Goal: Information Seeking & Learning: Learn about a topic

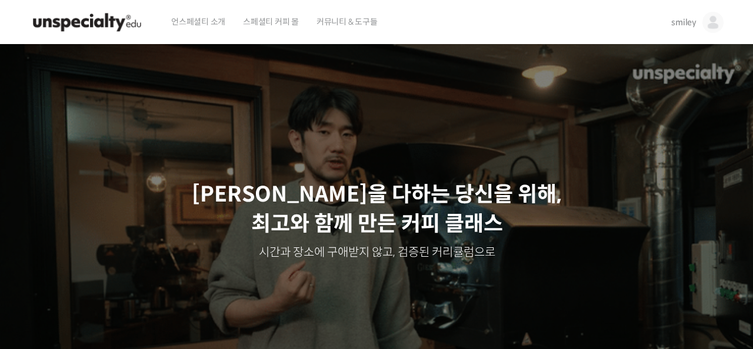
click at [686, 25] on span "smiley" at bounding box center [683, 22] width 25 height 11
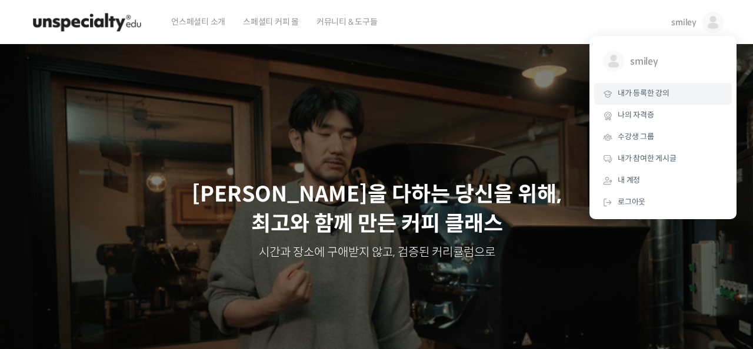
click at [651, 91] on span "내가 등록한 강의" at bounding box center [644, 93] width 52 height 10
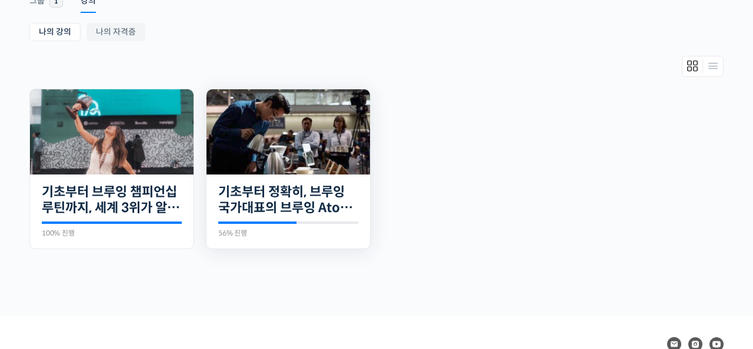
scroll to position [216, 0]
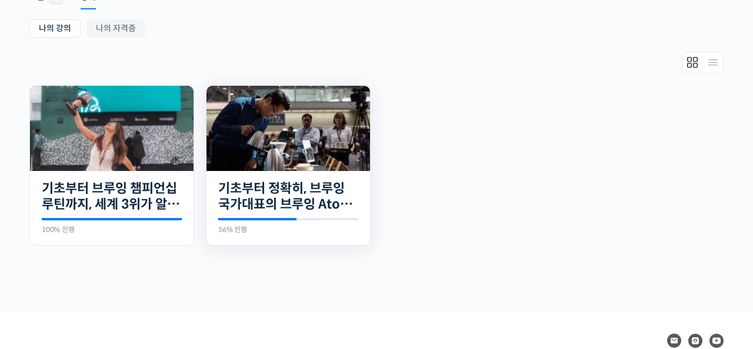
click at [296, 156] on img at bounding box center [288, 128] width 164 height 85
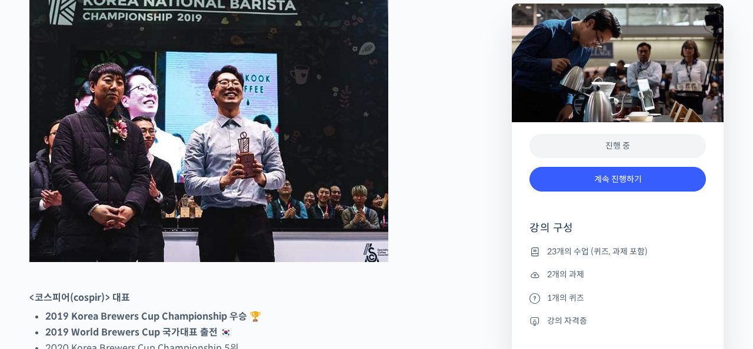
scroll to position [552, 0]
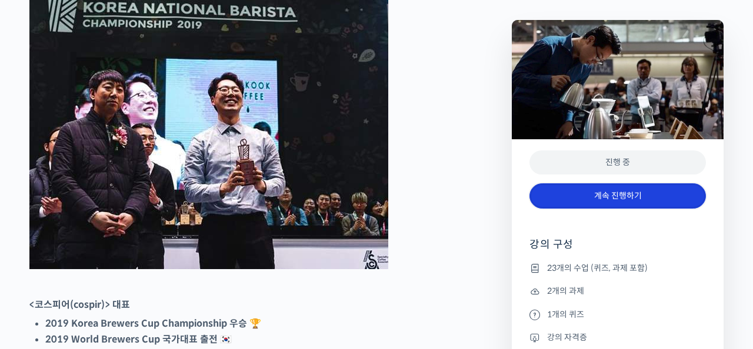
click at [582, 201] on link "계속 진행하기" at bounding box center [617, 196] width 176 height 25
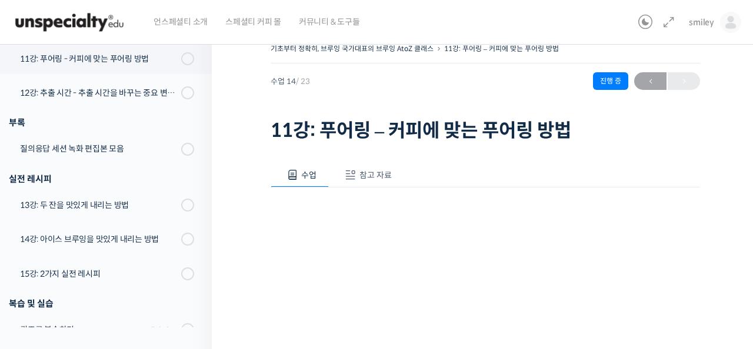
scroll to position [674, 0]
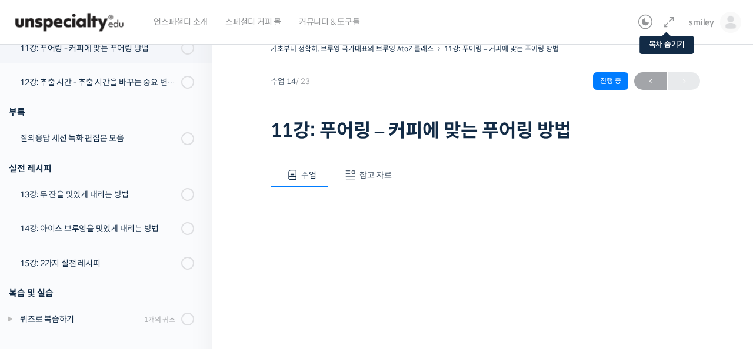
click at [668, 22] on icon at bounding box center [669, 22] width 14 height 14
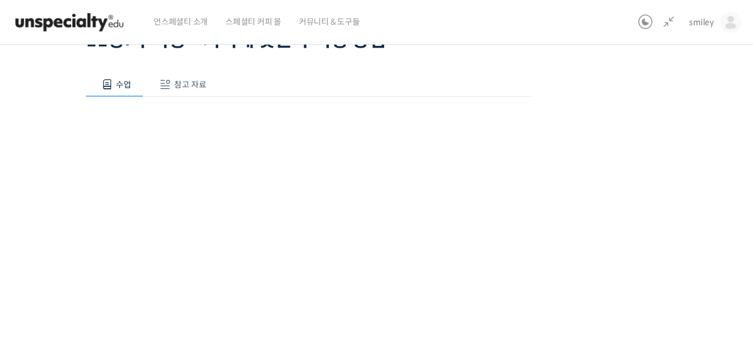
scroll to position [0, 0]
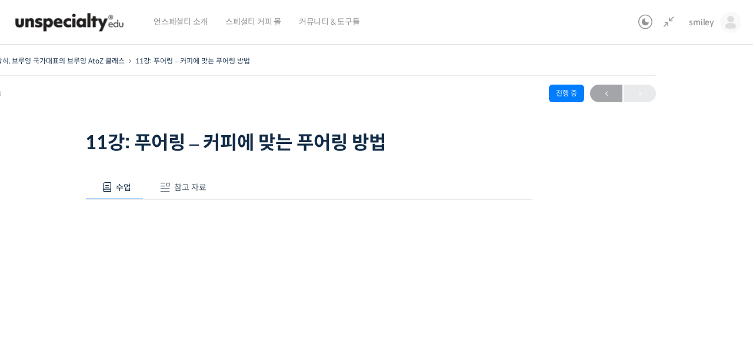
click at [625, 248] on div "기초부터 정확히, 브루잉 국가대표의 브루잉 AtoZ 클래스 11강: 푸어링 – 커피에 맞는 푸어링 방법 진행 중 수업 14 / 23 진행 중 …" at bounding box center [309, 324] width 782 height 543
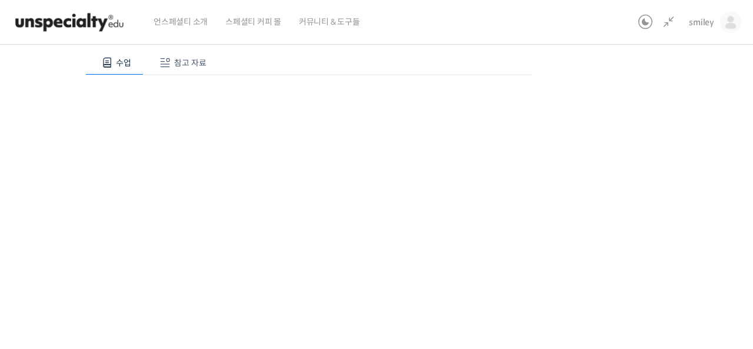
scroll to position [124, 0]
click at [622, 251] on div "기초부터 정확히, 브루잉 국가대표의 브루잉 AtoZ 클래스 11강: 푸어링 – 커피에 맞는 푸어링 방법 진행 중 수업 14 / 23 진행 중 …" at bounding box center [309, 200] width 782 height 543
click at [602, 164] on div "기초부터 정확히, 브루잉 국가대표의 브루잉 AtoZ 클래스 11강: 푸어링 – 커피에 맞는 푸어링 방법 진행 중 수업 14 / 23 진행 중 …" at bounding box center [309, 157] width 782 height 543
